Goal: Task Accomplishment & Management: Complete application form

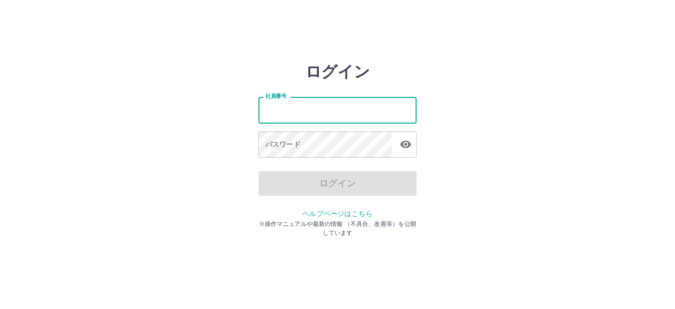
type input "*******"
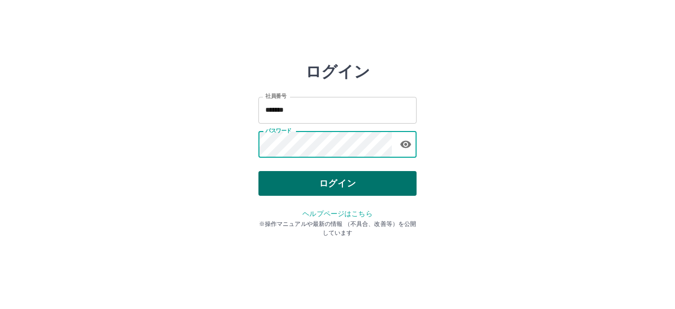
click at [360, 188] on button "ログイン" at bounding box center [337, 183] width 158 height 25
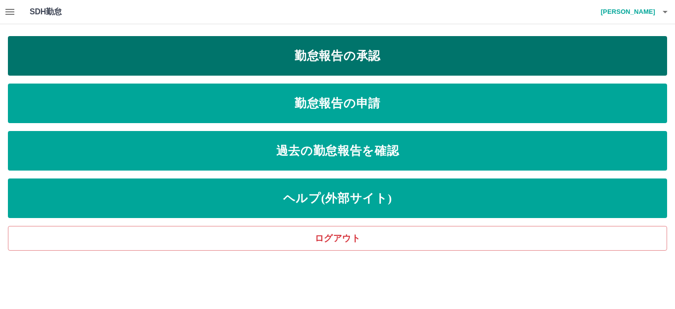
click at [337, 52] on link "勤怠報告の承認" at bounding box center [337, 56] width 659 height 40
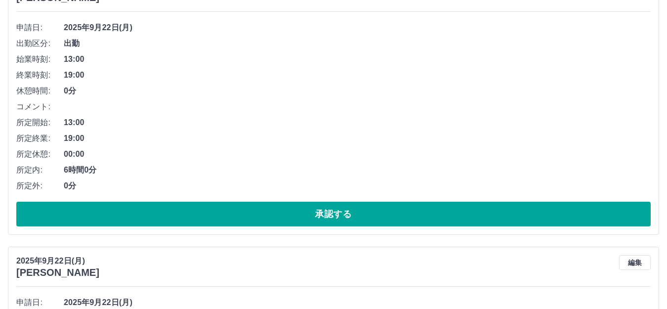
scroll to position [145, 0]
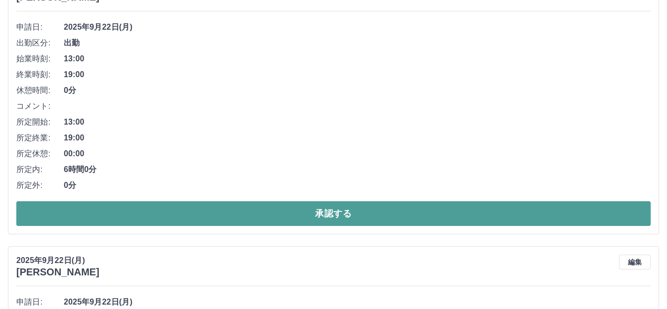
click at [266, 216] on button "承認する" at bounding box center [333, 213] width 634 height 25
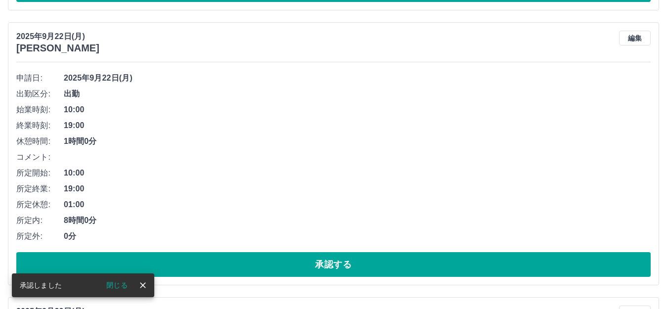
scroll to position [94, 0]
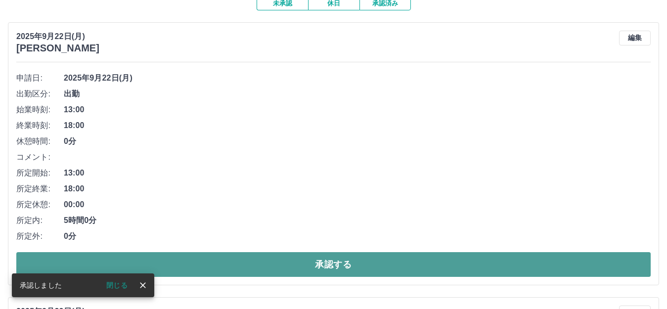
click at [338, 263] on button "承認する" at bounding box center [333, 264] width 634 height 25
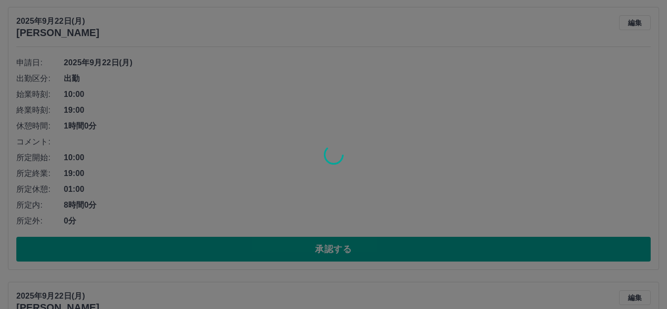
scroll to position [110, 0]
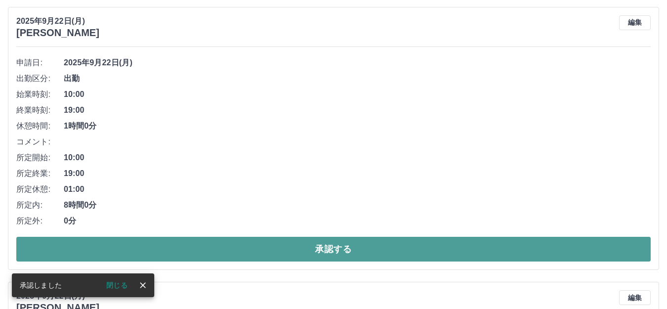
click at [343, 247] on button "承認する" at bounding box center [333, 249] width 634 height 25
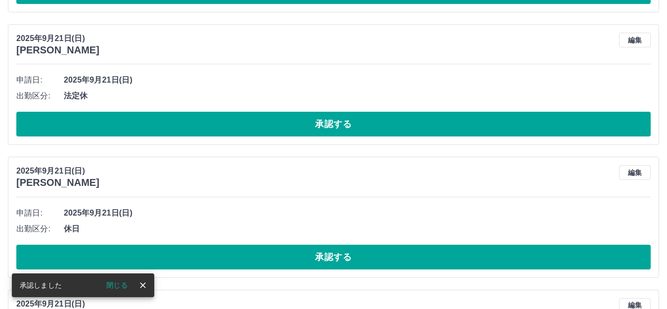
scroll to position [92, 0]
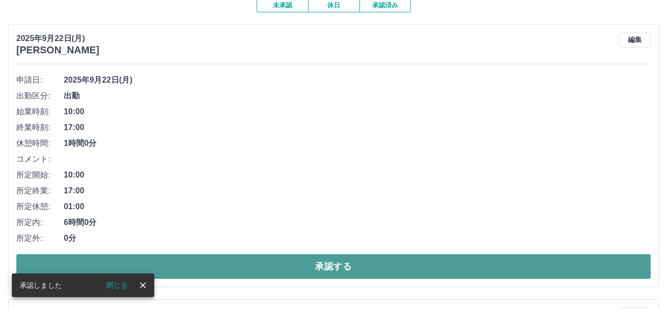
click at [348, 260] on button "承認する" at bounding box center [333, 266] width 634 height 25
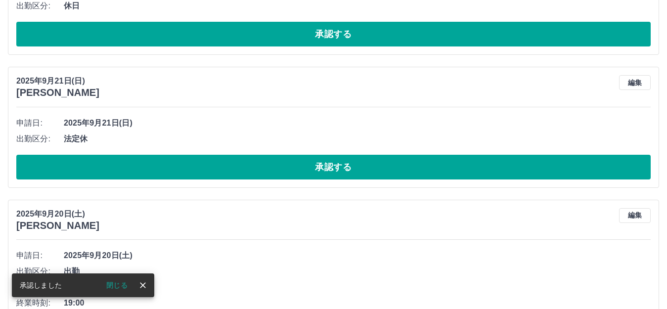
scroll to position [40, 0]
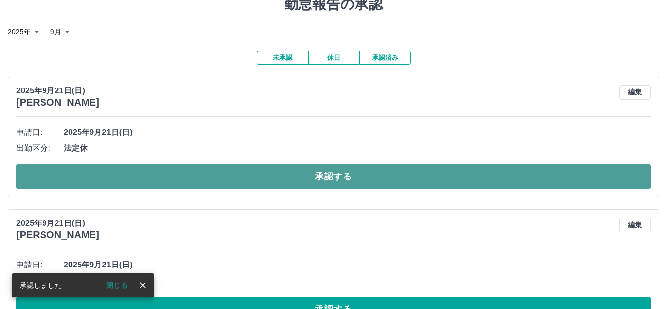
click at [358, 181] on button "承認する" at bounding box center [333, 176] width 634 height 25
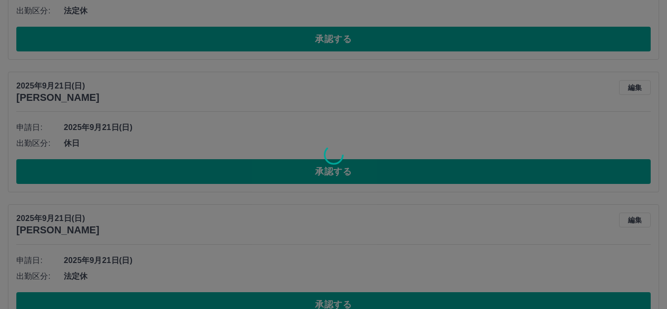
scroll to position [45, 0]
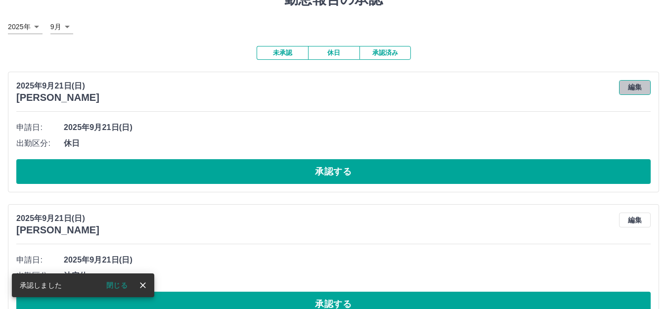
click at [632, 86] on button "編集" at bounding box center [635, 87] width 32 height 15
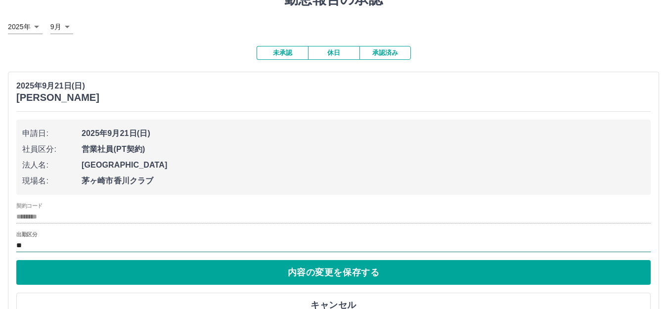
click at [20, 242] on input "**" at bounding box center [333, 245] width 634 height 12
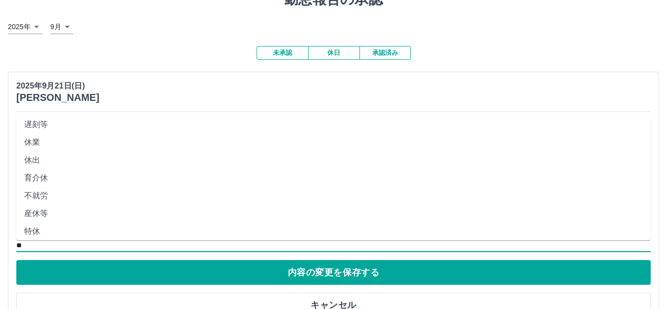
scroll to position [198, 0]
click at [54, 217] on li "法定休" at bounding box center [333, 217] width 634 height 18
type input "***"
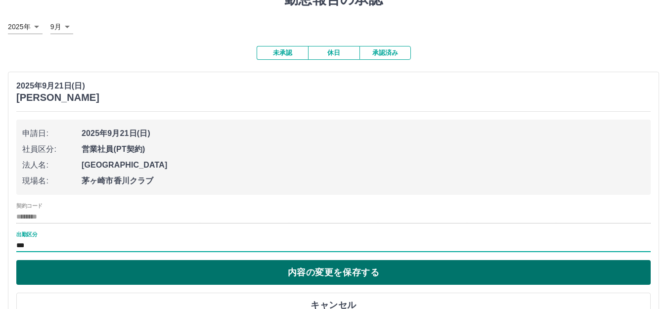
click at [311, 279] on button "内容の変更を保存する" at bounding box center [333, 272] width 634 height 25
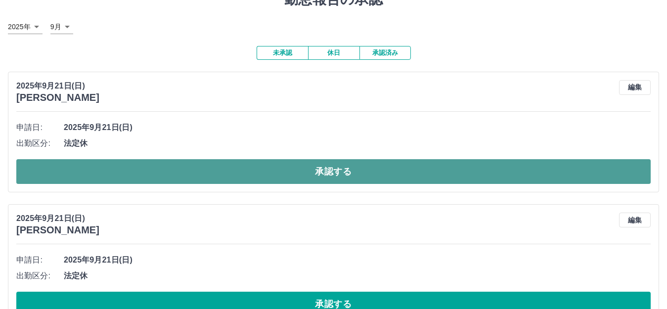
click at [326, 174] on button "承認する" at bounding box center [333, 171] width 634 height 25
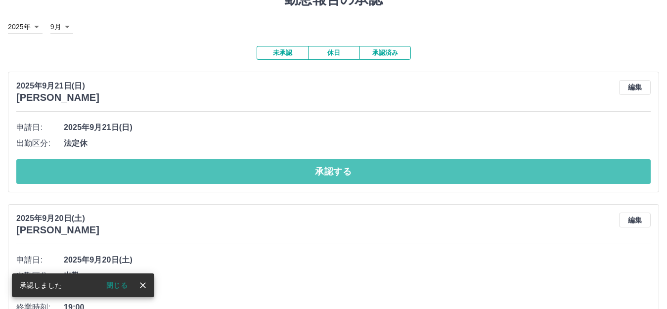
click at [326, 174] on button "承認する" at bounding box center [333, 171] width 634 height 25
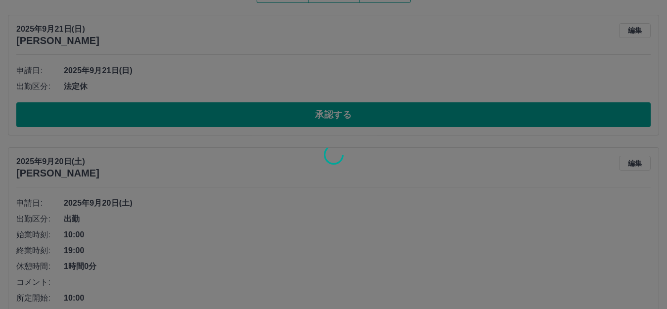
scroll to position [102, 0]
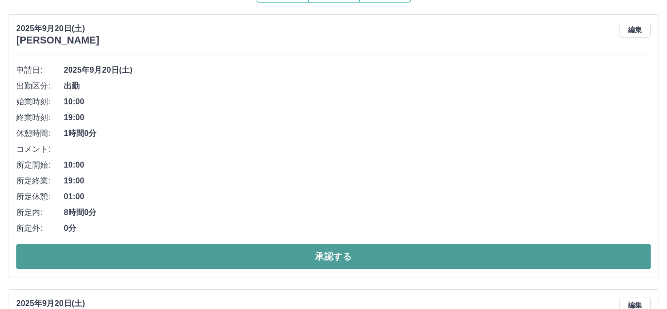
click at [357, 255] on button "承認する" at bounding box center [333, 256] width 634 height 25
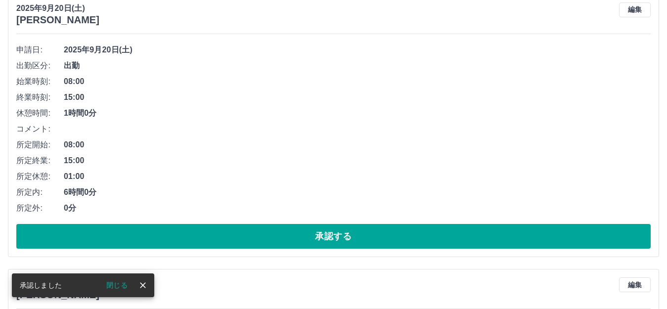
scroll to position [123, 0]
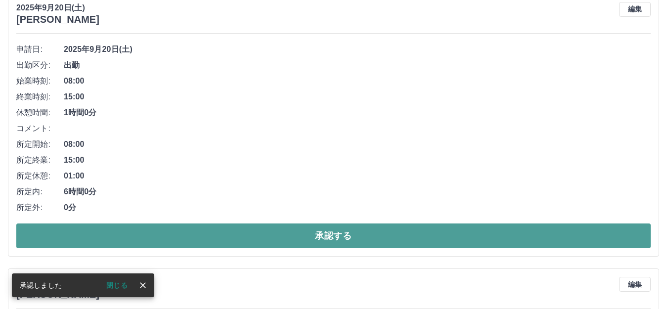
click at [362, 242] on button "承認する" at bounding box center [333, 235] width 634 height 25
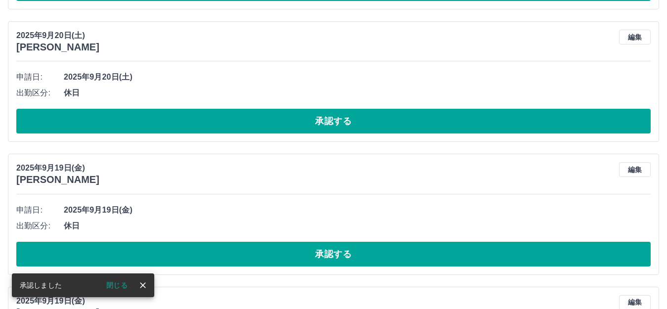
scroll to position [95, 0]
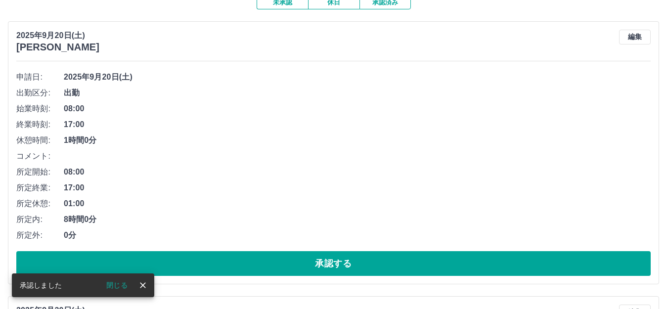
click at [365, 250] on div "申請日: 2025年9月20日(土) 出勤区分: 出勤 始業時刻: 08:00 終業時刻: 17:00 休憩時間: 1時間0分 コメント: 所定開始: 08:…" at bounding box center [333, 172] width 634 height 207
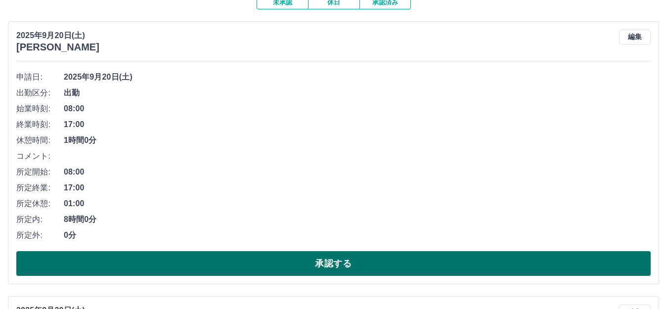
click at [368, 261] on button "承認する" at bounding box center [333, 263] width 634 height 25
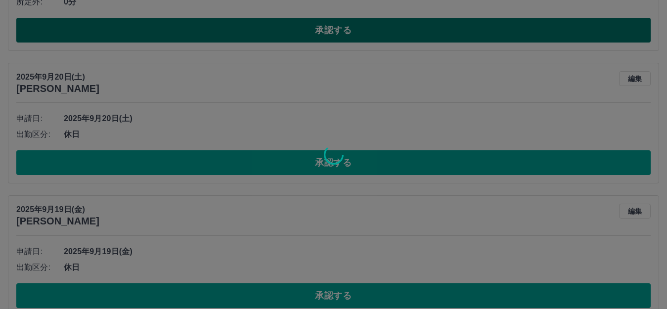
scroll to position [54, 0]
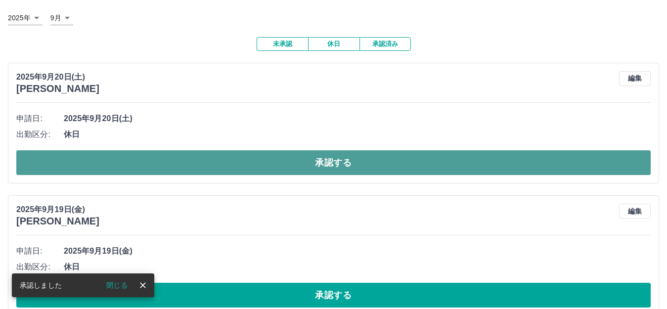
click at [412, 156] on button "承認する" at bounding box center [333, 162] width 634 height 25
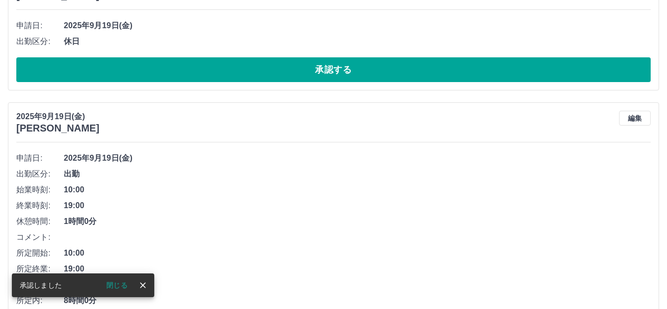
scroll to position [14, 0]
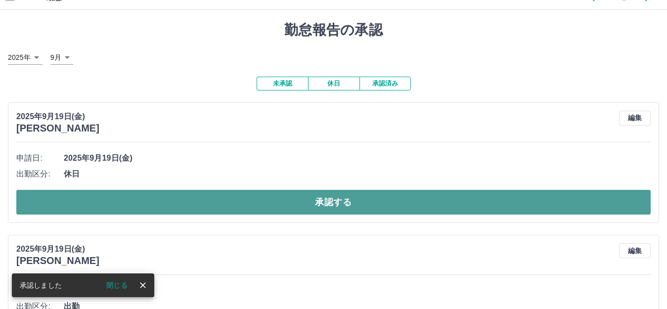
click at [419, 200] on button "承認する" at bounding box center [333, 202] width 634 height 25
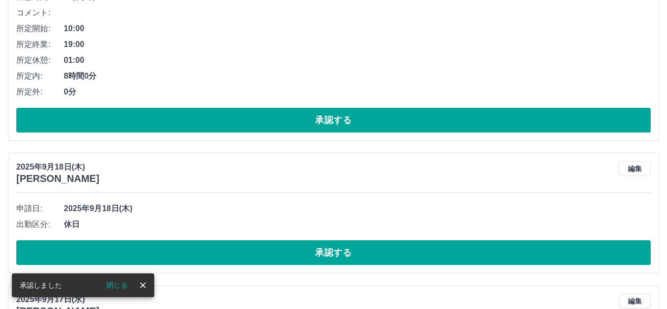
scroll to position [106, 0]
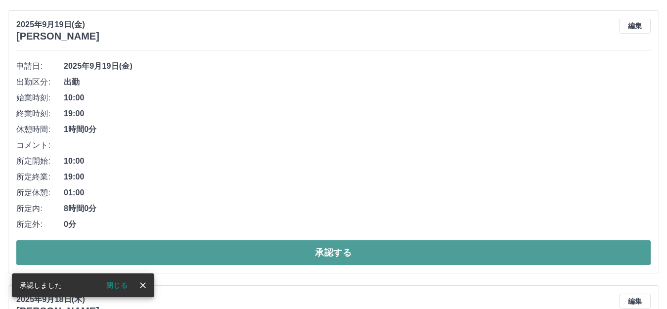
click at [427, 247] on button "承認する" at bounding box center [333, 252] width 634 height 25
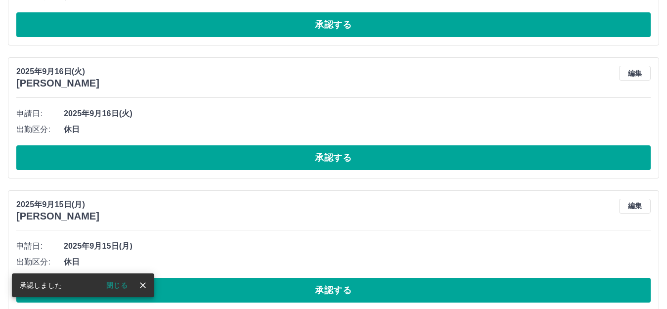
scroll to position [49, 0]
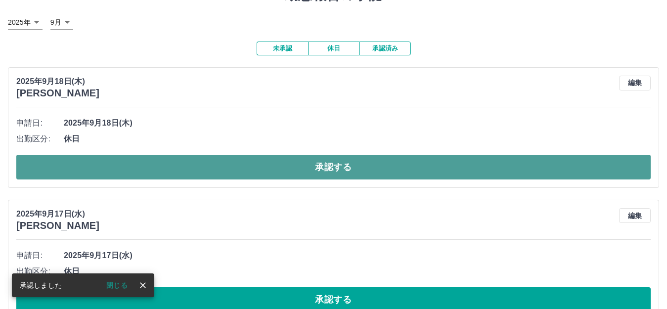
click at [419, 167] on button "承認する" at bounding box center [333, 167] width 634 height 25
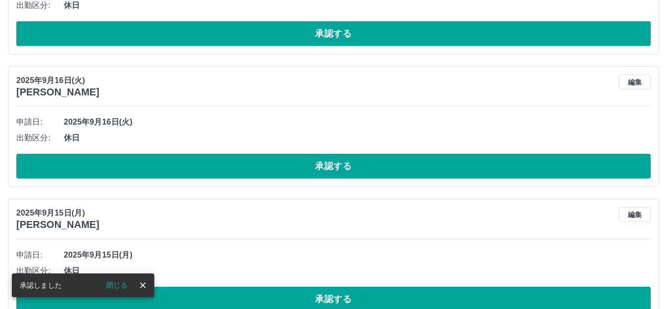
scroll to position [50, 0]
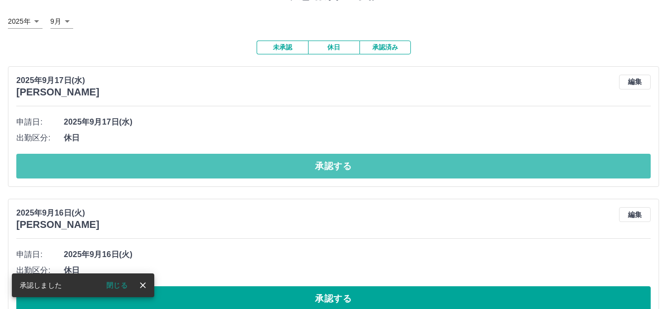
click at [390, 169] on button "承認する" at bounding box center [333, 166] width 634 height 25
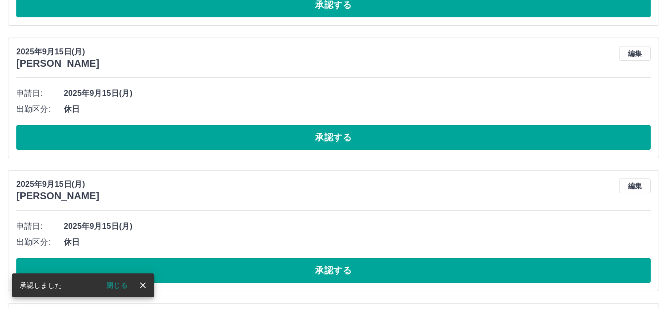
scroll to position [79, 0]
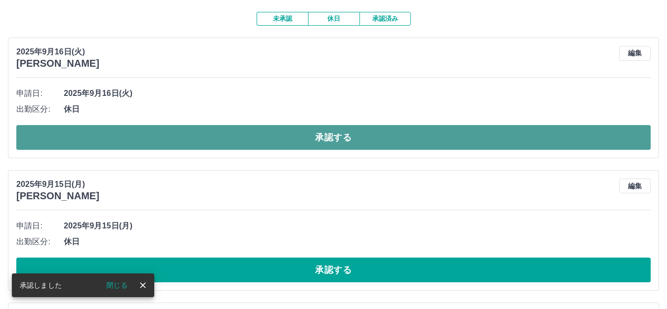
click at [373, 141] on button "承認する" at bounding box center [333, 137] width 634 height 25
click at [392, 137] on button "承認する" at bounding box center [333, 137] width 634 height 25
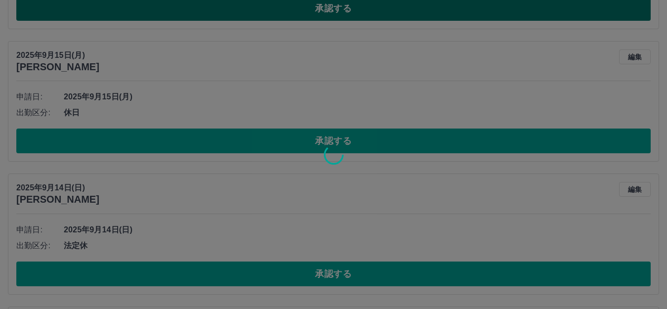
scroll to position [76, 0]
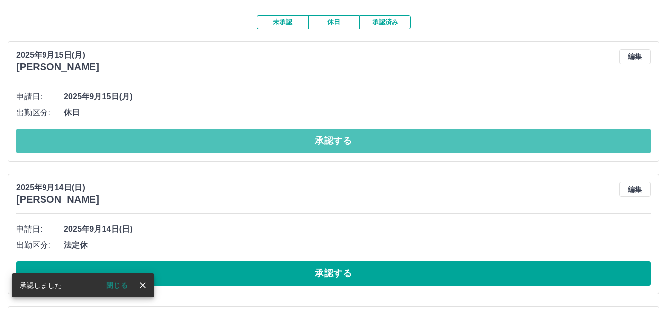
click at [392, 137] on button "承認する" at bounding box center [333, 140] width 634 height 25
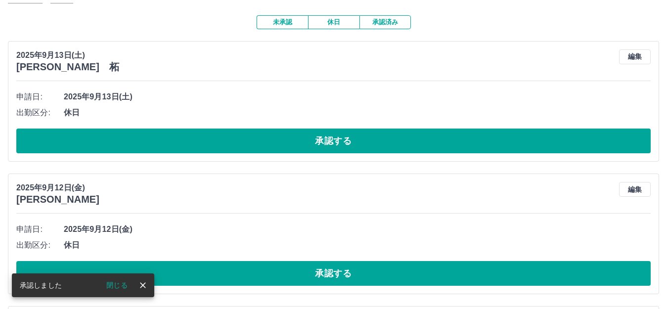
click at [392, 137] on button "承認する" at bounding box center [333, 140] width 634 height 25
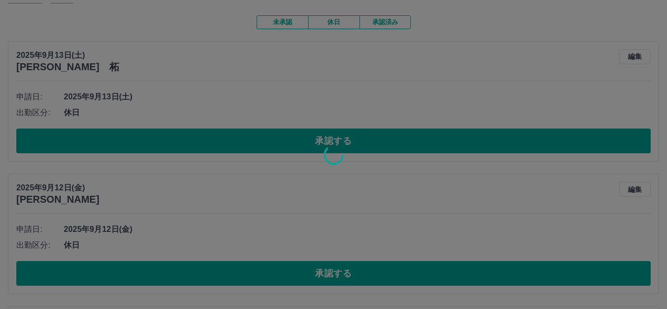
scroll to position [74, 0]
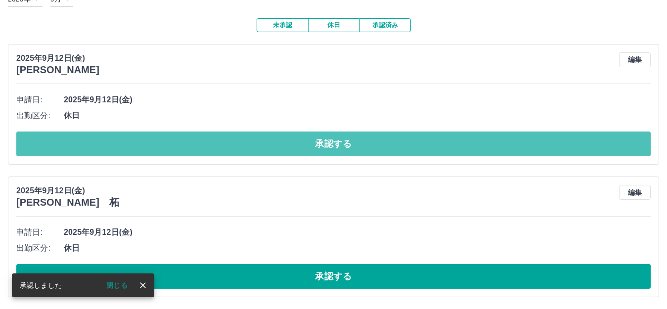
click at [392, 137] on button "承認する" at bounding box center [333, 143] width 634 height 25
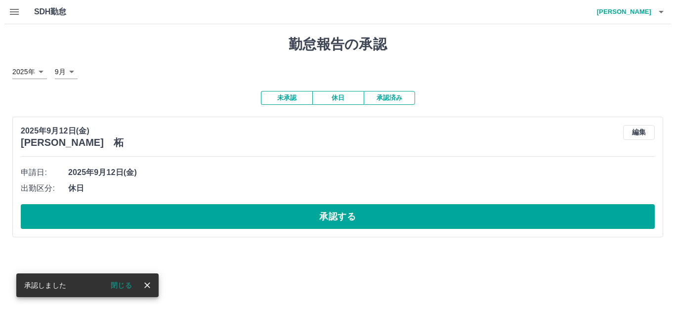
scroll to position [0, 0]
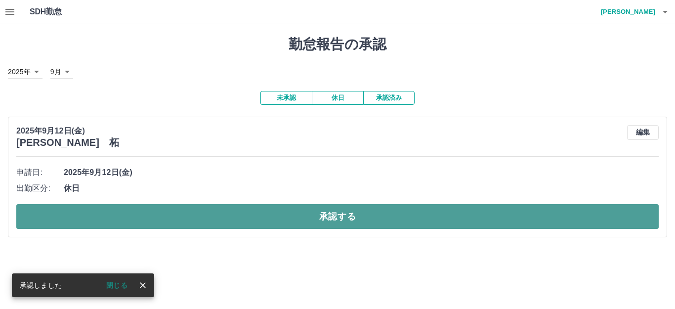
click at [413, 213] on button "承認する" at bounding box center [337, 216] width 642 height 25
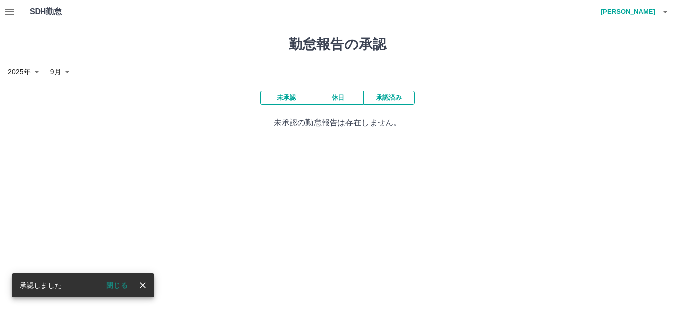
click at [10, 12] on icon "button" at bounding box center [9, 12] width 9 height 6
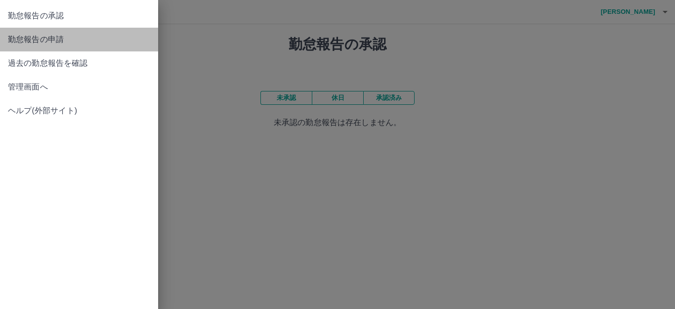
click at [60, 37] on span "勤怠報告の申請" at bounding box center [79, 40] width 142 height 12
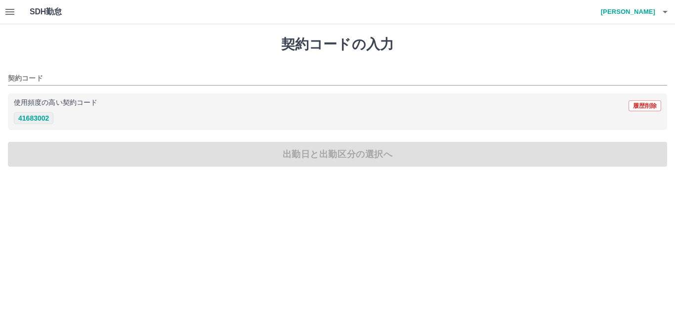
click at [42, 119] on button "41683002" at bounding box center [34, 118] width 40 height 12
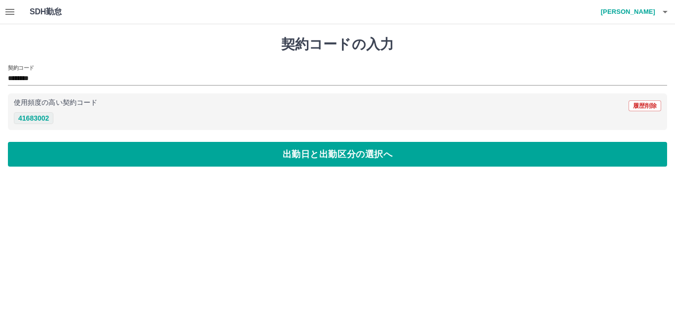
type input "********"
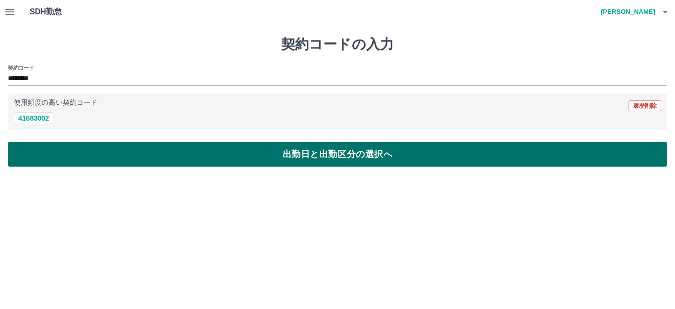
click at [158, 159] on button "出勤日と出勤区分の選択へ" at bounding box center [337, 154] width 659 height 25
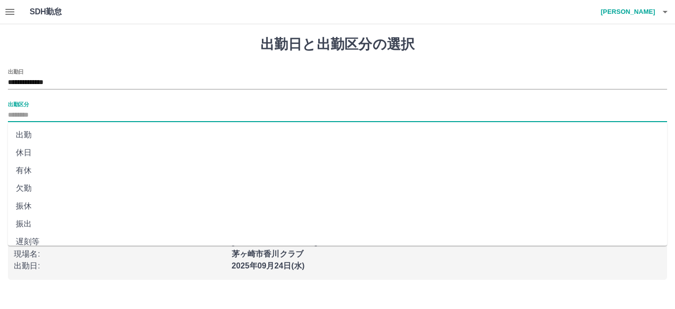
click at [36, 113] on input "出勤区分" at bounding box center [337, 115] width 659 height 12
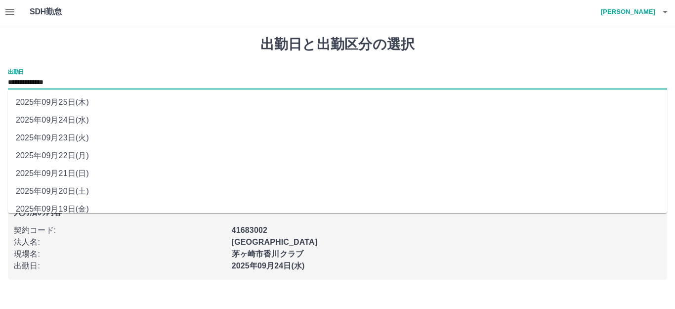
click at [59, 79] on input "**********" at bounding box center [337, 83] width 659 height 12
click at [68, 173] on li "2025年09月21日(日)" at bounding box center [337, 174] width 659 height 18
type input "**********"
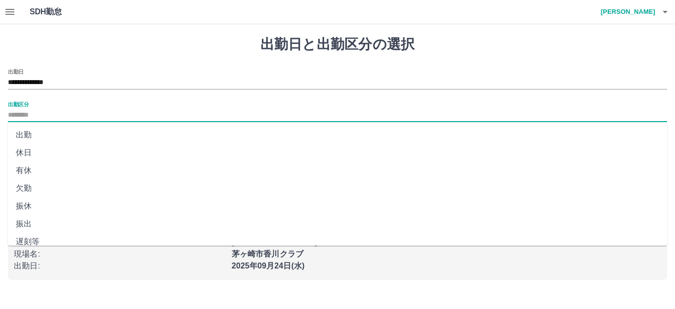
click at [28, 114] on input "出勤区分" at bounding box center [337, 115] width 659 height 12
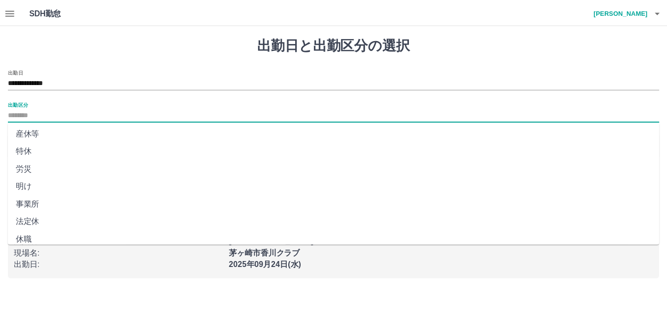
scroll to position [198, 0]
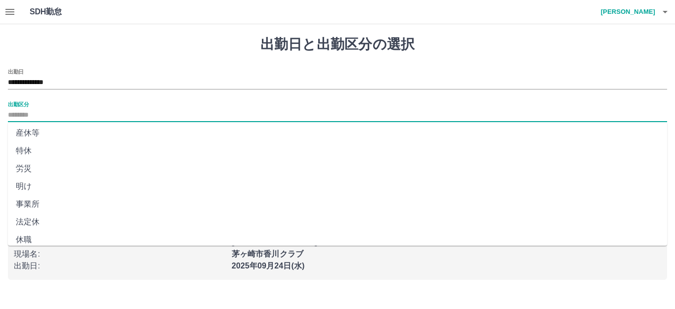
click at [63, 220] on li "法定休" at bounding box center [337, 222] width 659 height 18
type input "***"
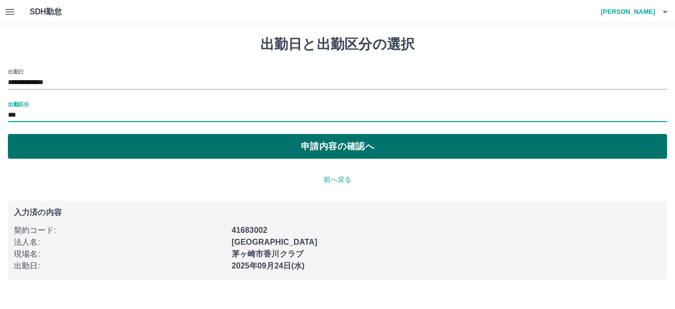
click at [290, 151] on button "申請内容の確認へ" at bounding box center [337, 146] width 659 height 25
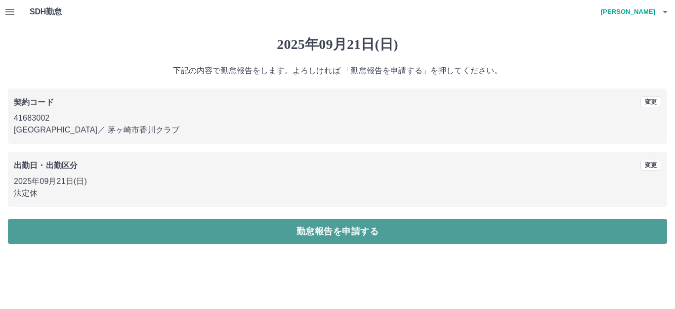
click at [314, 227] on button "勤怠報告を申請する" at bounding box center [337, 231] width 659 height 25
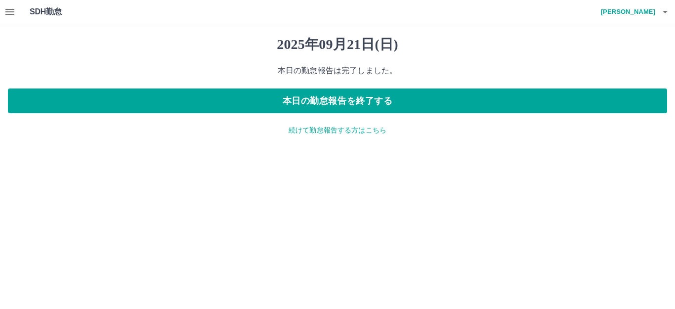
click at [358, 131] on p "続けて勤怠報告する方はこちら" at bounding box center [337, 130] width 659 height 10
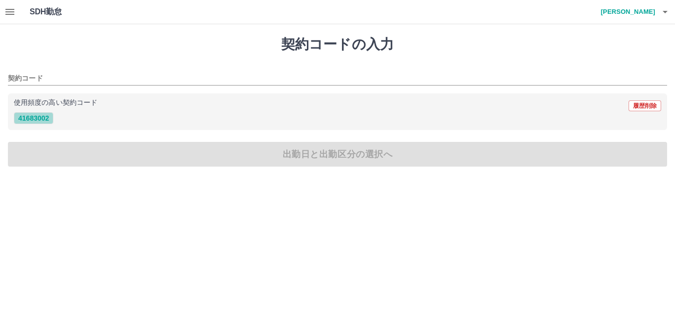
click at [33, 116] on button "41683002" at bounding box center [34, 118] width 40 height 12
type input "********"
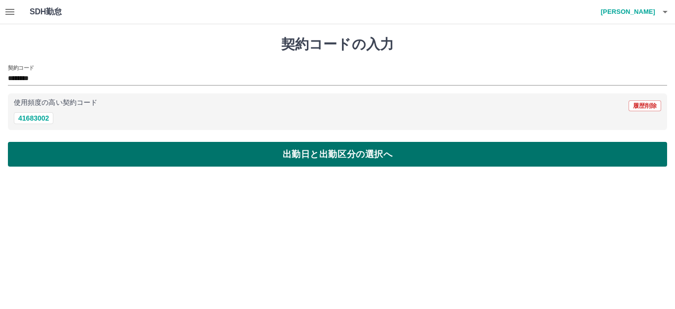
click at [136, 152] on button "出勤日と出勤区分の選択へ" at bounding box center [337, 154] width 659 height 25
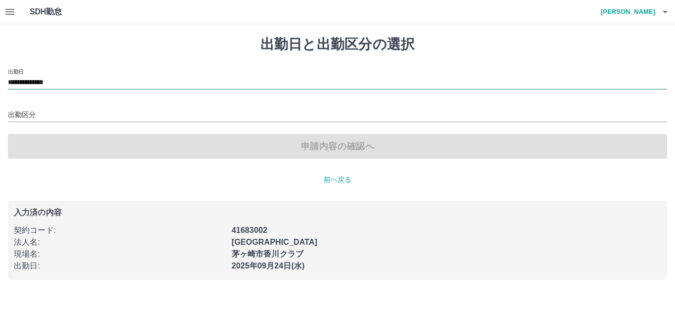
click at [37, 82] on input "**********" at bounding box center [337, 83] width 659 height 12
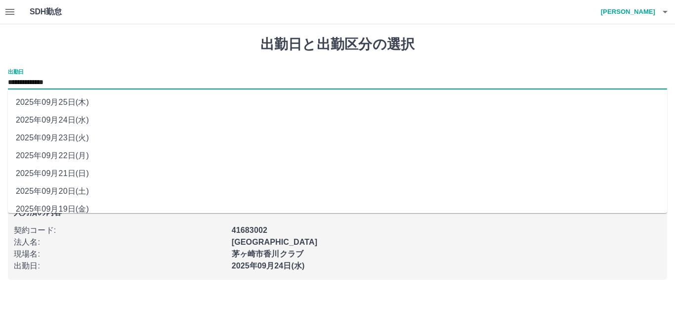
click at [69, 154] on li "2025年09月22日(月)" at bounding box center [337, 156] width 659 height 18
type input "**********"
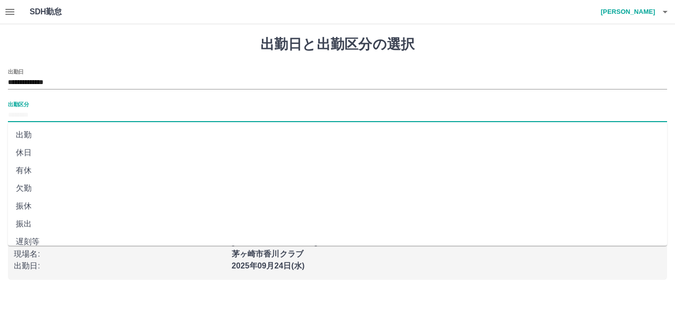
click at [25, 111] on input "出勤区分" at bounding box center [337, 115] width 659 height 12
click at [32, 129] on li "出勤" at bounding box center [337, 135] width 659 height 18
type input "**"
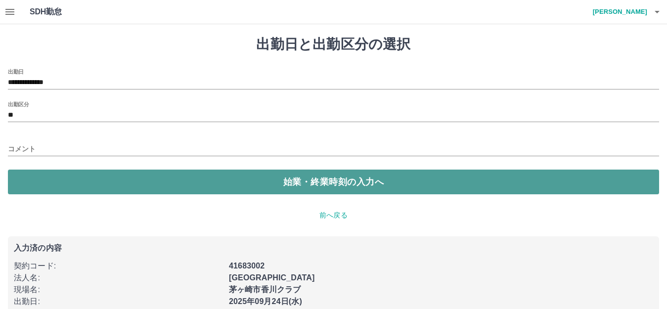
click at [251, 185] on button "始業・終業時刻の入力へ" at bounding box center [333, 181] width 651 height 25
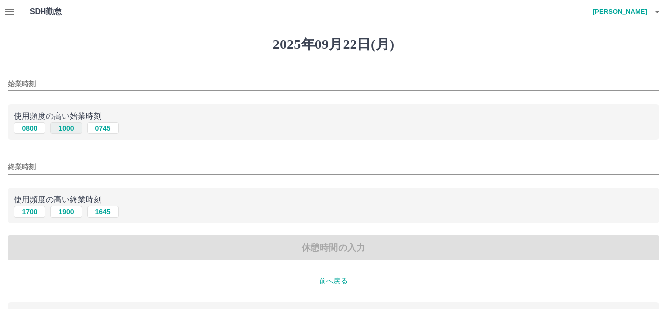
click at [70, 126] on button "1000" at bounding box center [66, 128] width 32 height 12
type input "****"
click at [67, 209] on button "1900" at bounding box center [66, 212] width 32 height 12
type input "****"
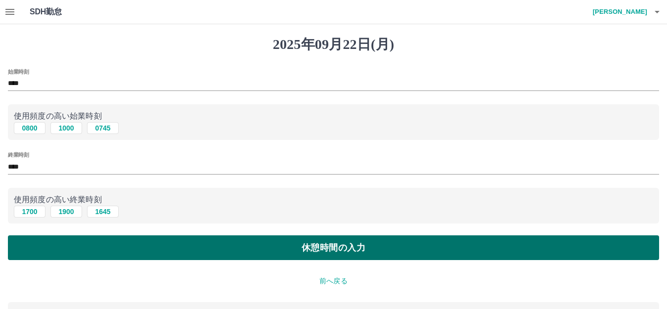
click at [137, 250] on button "休憩時間の入力" at bounding box center [333, 247] width 651 height 25
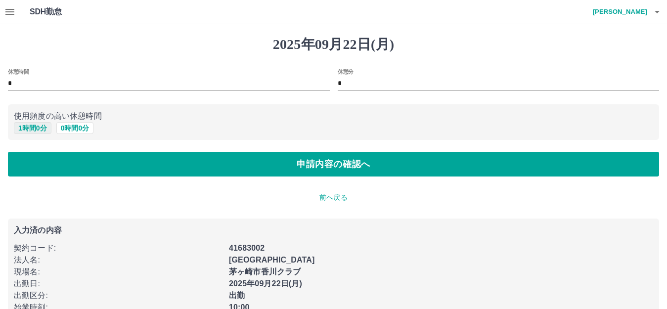
click at [34, 128] on button "1 時間 0 分" at bounding box center [33, 128] width 38 height 12
type input "*"
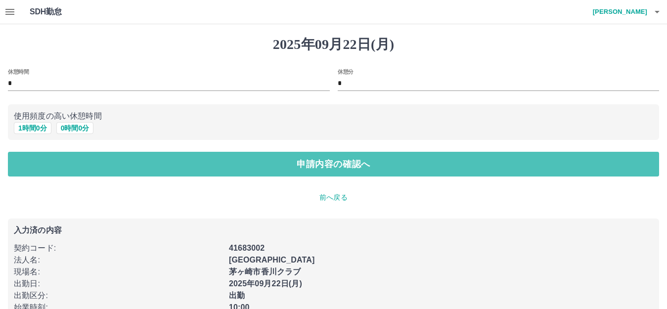
drag, startPoint x: 119, startPoint y: 159, endPoint x: 132, endPoint y: 159, distance: 13.8
click at [120, 159] on button "申請内容の確認へ" at bounding box center [333, 164] width 651 height 25
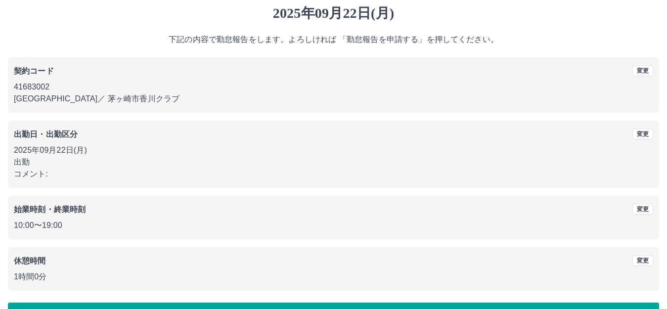
scroll to position [61, 0]
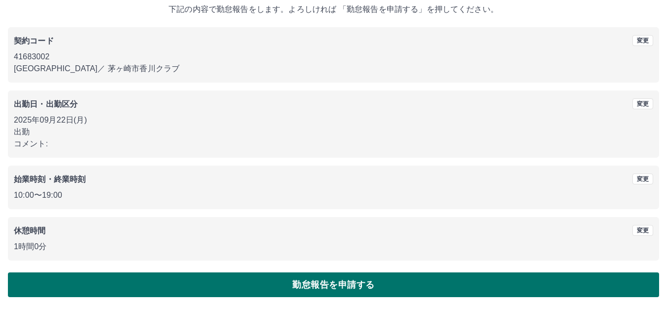
click at [346, 286] on button "勤怠報告を申請する" at bounding box center [333, 284] width 651 height 25
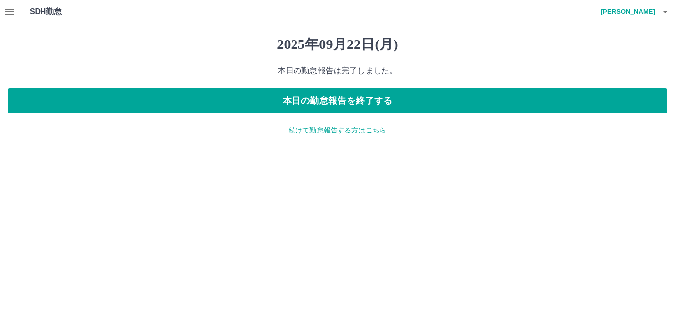
click at [345, 131] on p "続けて勤怠報告する方はこちら" at bounding box center [337, 130] width 659 height 10
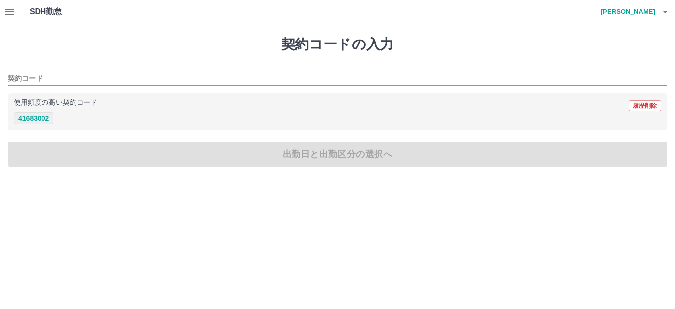
click at [29, 116] on button "41683002" at bounding box center [34, 118] width 40 height 12
type input "********"
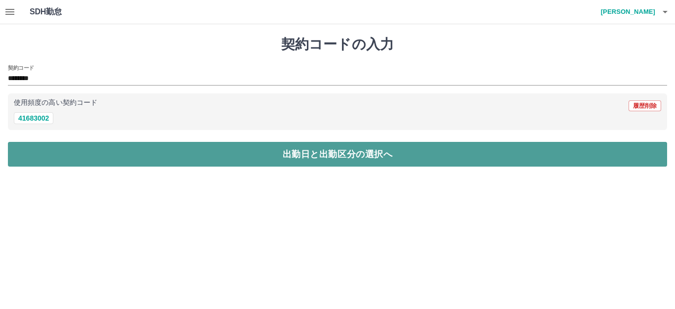
click at [324, 152] on button "出勤日と出勤区分の選択へ" at bounding box center [337, 154] width 659 height 25
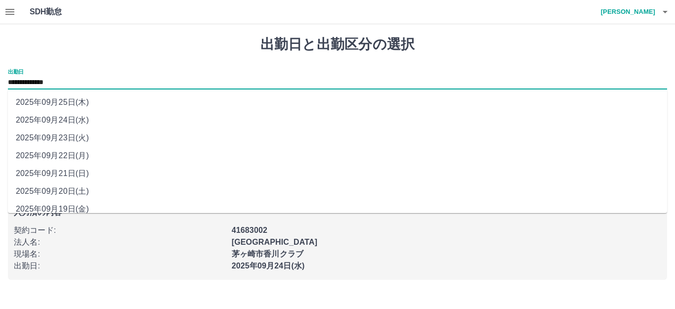
click at [54, 84] on input "**********" at bounding box center [337, 83] width 659 height 12
click at [66, 131] on li "2025年09月23日(火)" at bounding box center [337, 138] width 659 height 18
type input "**********"
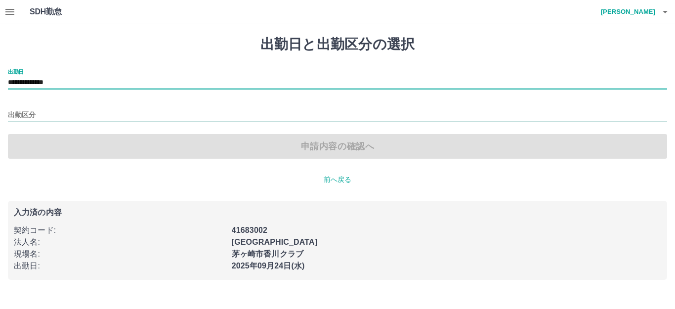
click at [21, 113] on input "出勤区分" at bounding box center [337, 115] width 659 height 12
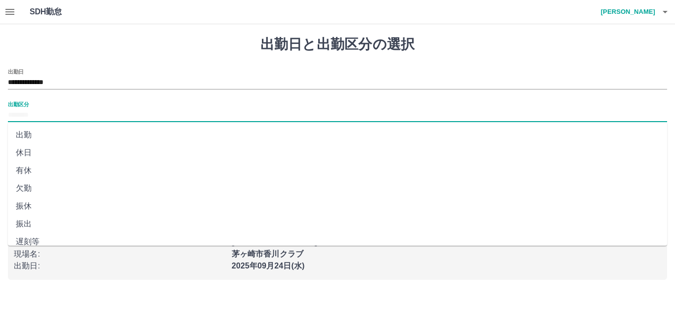
click at [32, 150] on li "休日" at bounding box center [337, 153] width 659 height 18
type input "**"
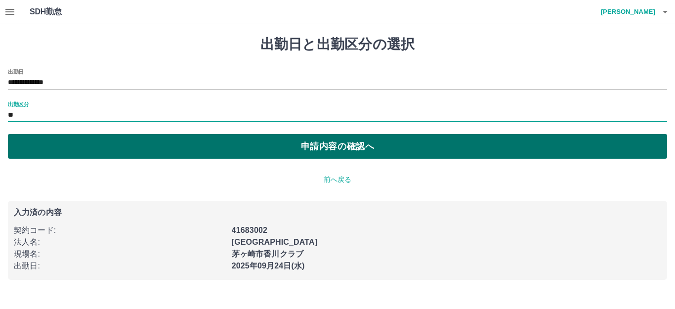
click at [155, 157] on button "申請内容の確認へ" at bounding box center [337, 146] width 659 height 25
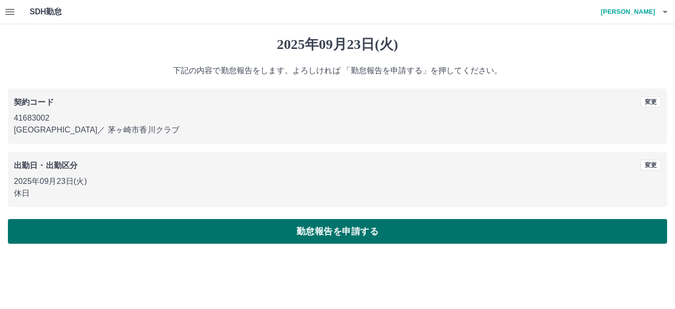
click at [278, 227] on button "勤怠報告を申請する" at bounding box center [337, 231] width 659 height 25
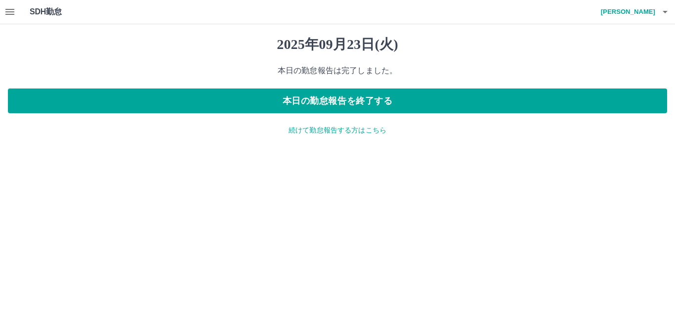
click at [341, 127] on p "続けて勤怠報告する方はこちら" at bounding box center [337, 130] width 659 height 10
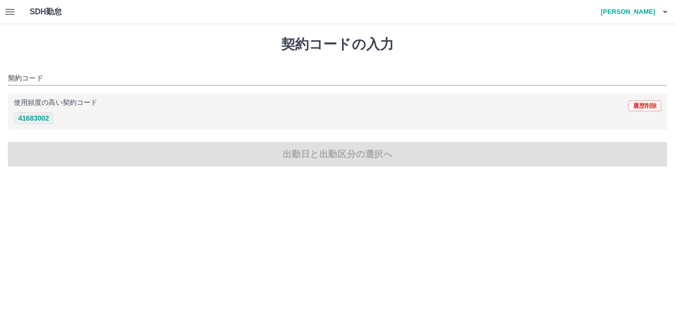
click at [40, 115] on button "41683002" at bounding box center [34, 118] width 40 height 12
type input "********"
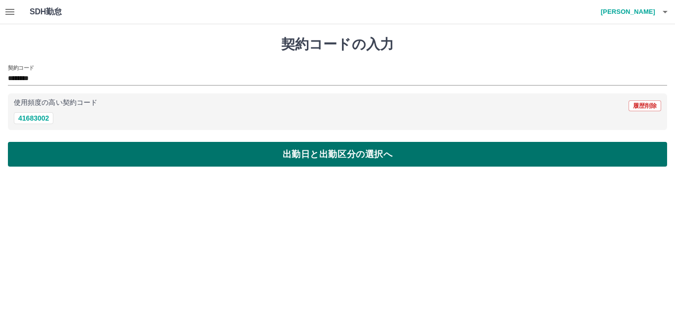
click at [102, 151] on button "出勤日と出勤区分の選択へ" at bounding box center [337, 154] width 659 height 25
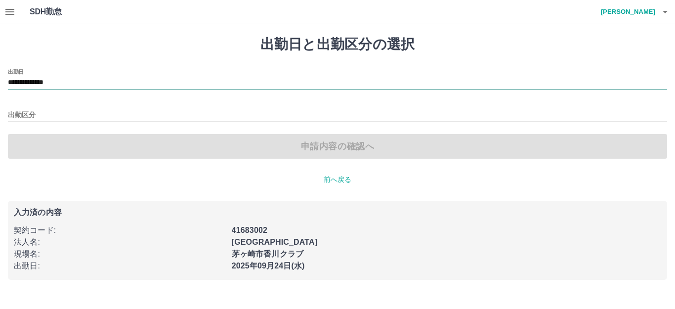
click at [47, 85] on input "**********" at bounding box center [337, 83] width 659 height 12
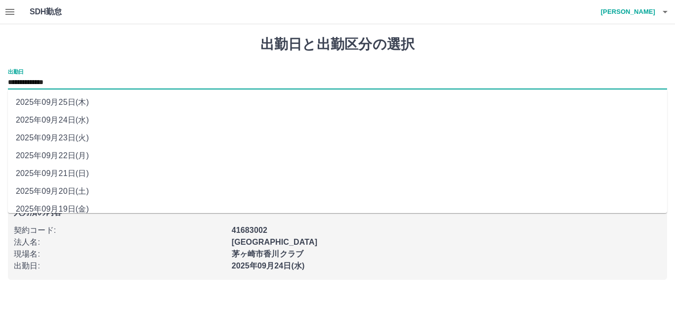
click at [80, 105] on li "2025年09月25日(木)" at bounding box center [337, 102] width 659 height 18
type input "**********"
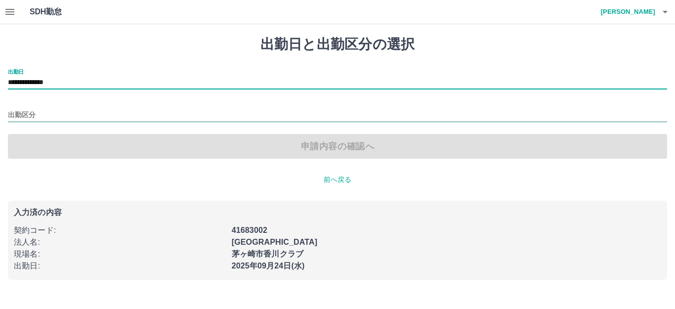
click at [18, 112] on input "出勤区分" at bounding box center [337, 115] width 659 height 12
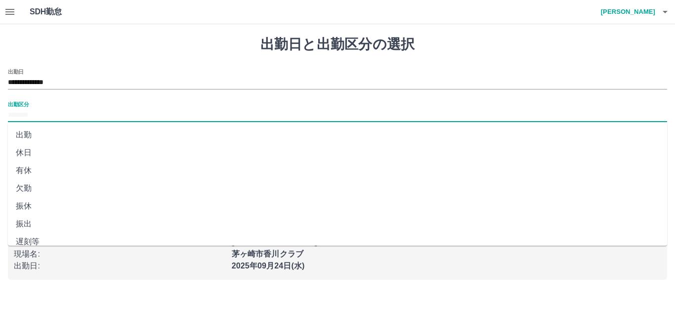
click at [41, 170] on li "有休" at bounding box center [337, 171] width 659 height 18
type input "**"
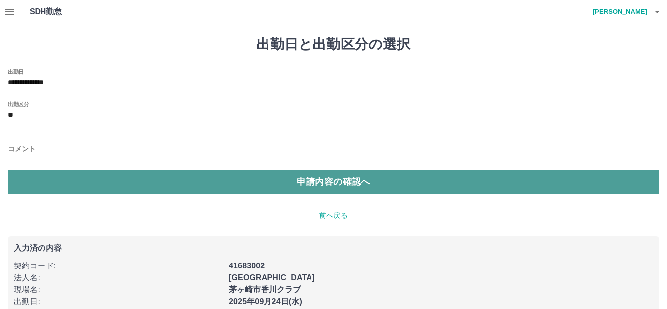
click at [349, 177] on button "申請内容の確認へ" at bounding box center [333, 181] width 651 height 25
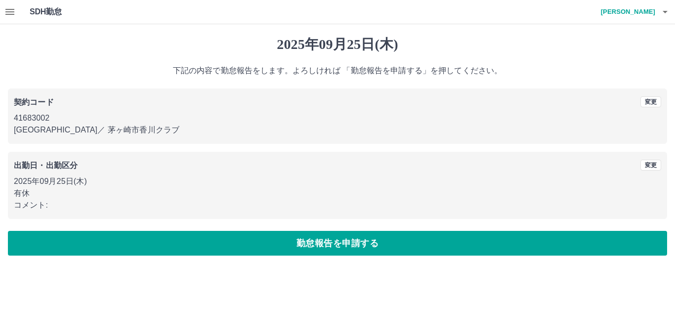
click at [359, 247] on button "勤怠報告を申請する" at bounding box center [337, 243] width 659 height 25
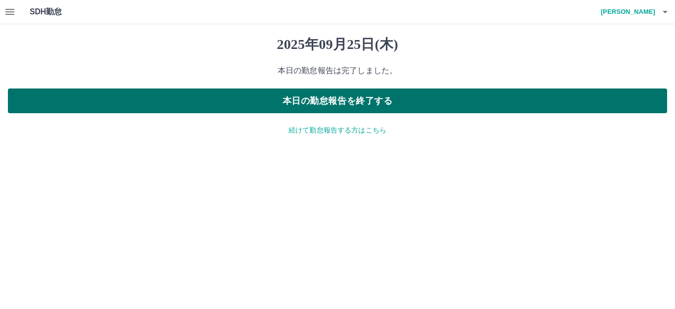
click at [337, 96] on button "本日の勤怠報告を終了する" at bounding box center [337, 100] width 659 height 25
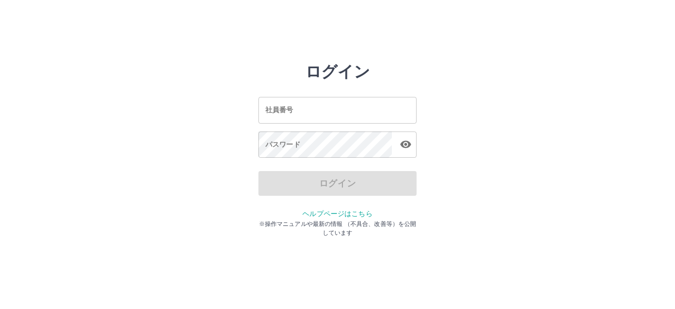
click at [325, 108] on input "社員番号" at bounding box center [337, 110] width 158 height 26
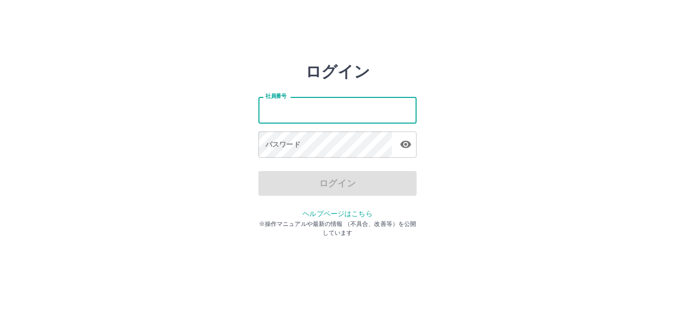
type input "*******"
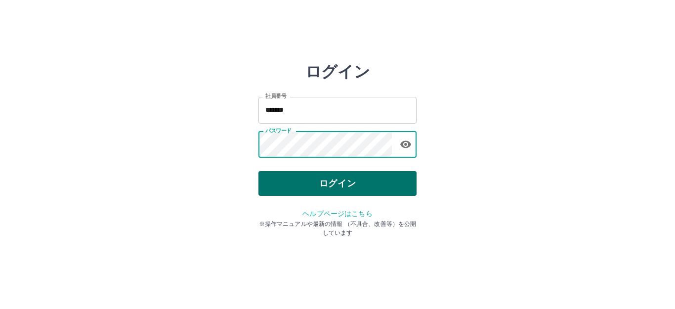
click at [353, 188] on button "ログイン" at bounding box center [337, 183] width 158 height 25
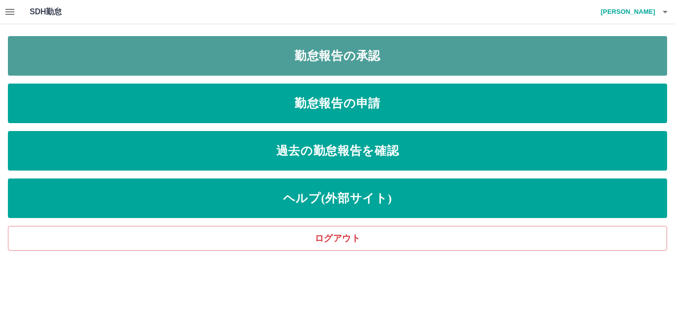
click at [342, 62] on link "勤怠報告の承認" at bounding box center [337, 56] width 659 height 40
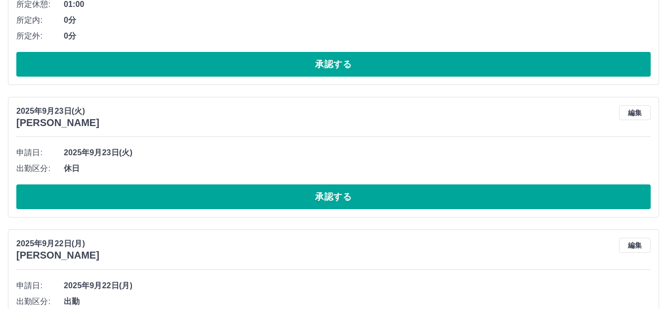
scroll to position [296, 0]
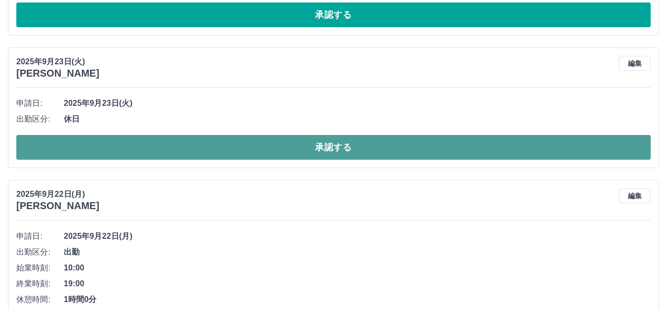
click at [297, 141] on button "承認する" at bounding box center [333, 147] width 634 height 25
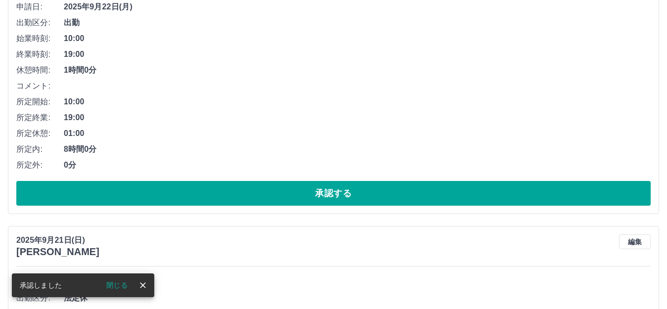
scroll to position [393, 0]
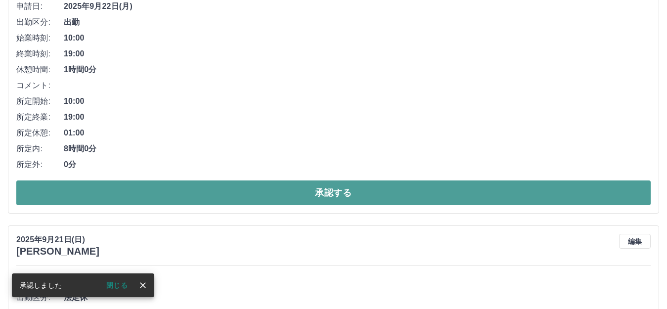
click at [334, 191] on button "承認する" at bounding box center [333, 192] width 634 height 25
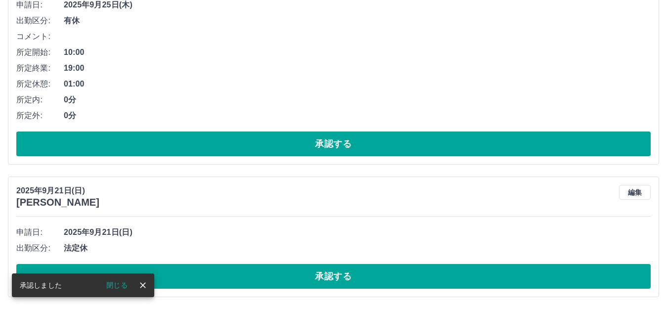
scroll to position [168, 0]
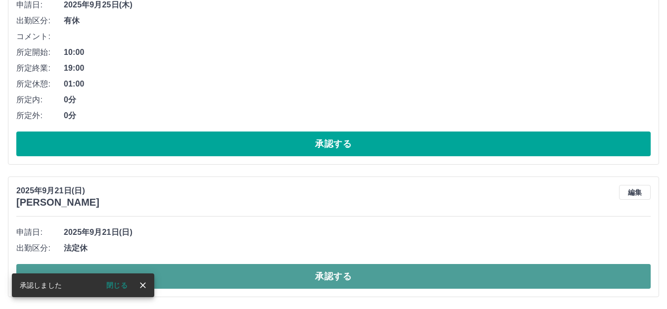
click at [359, 272] on button "承認する" at bounding box center [333, 276] width 634 height 25
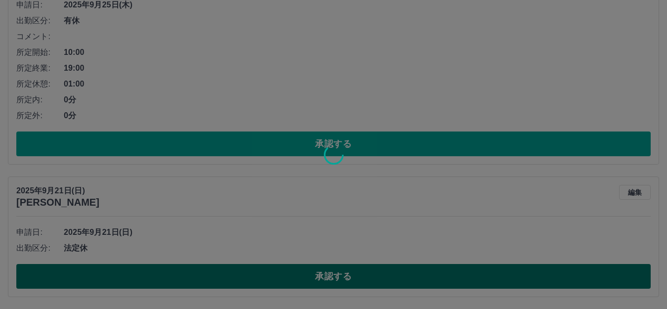
scroll to position [36, 0]
